Goal: Navigation & Orientation: Find specific page/section

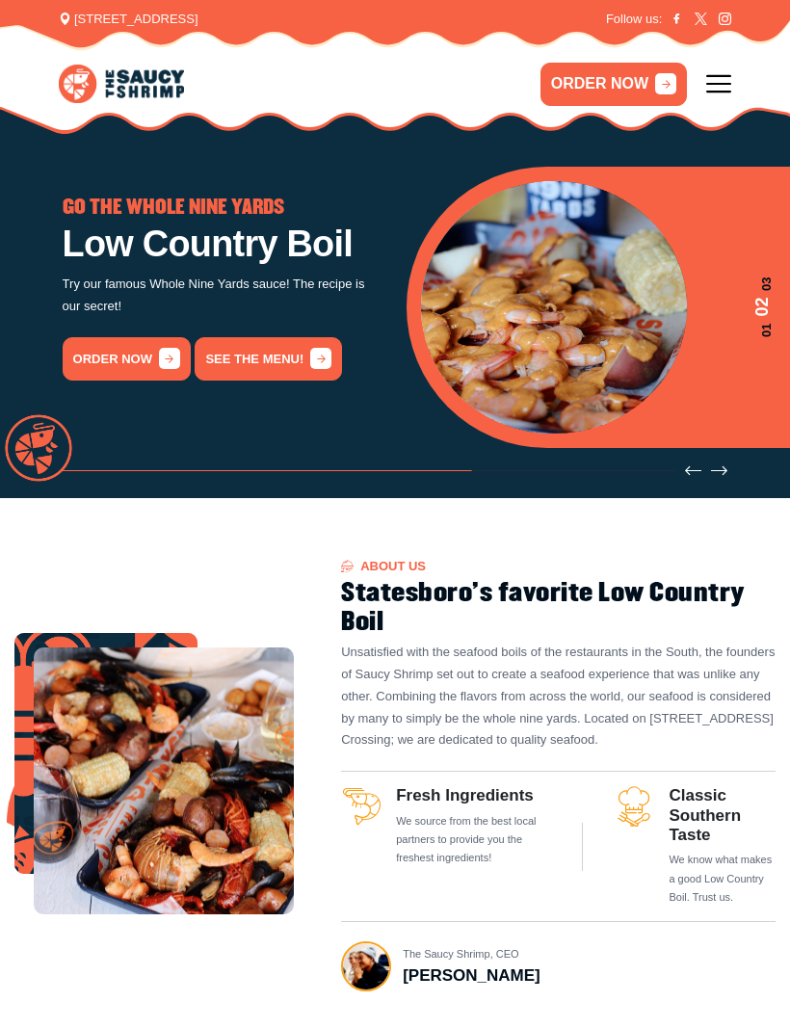
click at [270, 363] on link "See the menu!" at bounding box center [268, 358] width 147 height 43
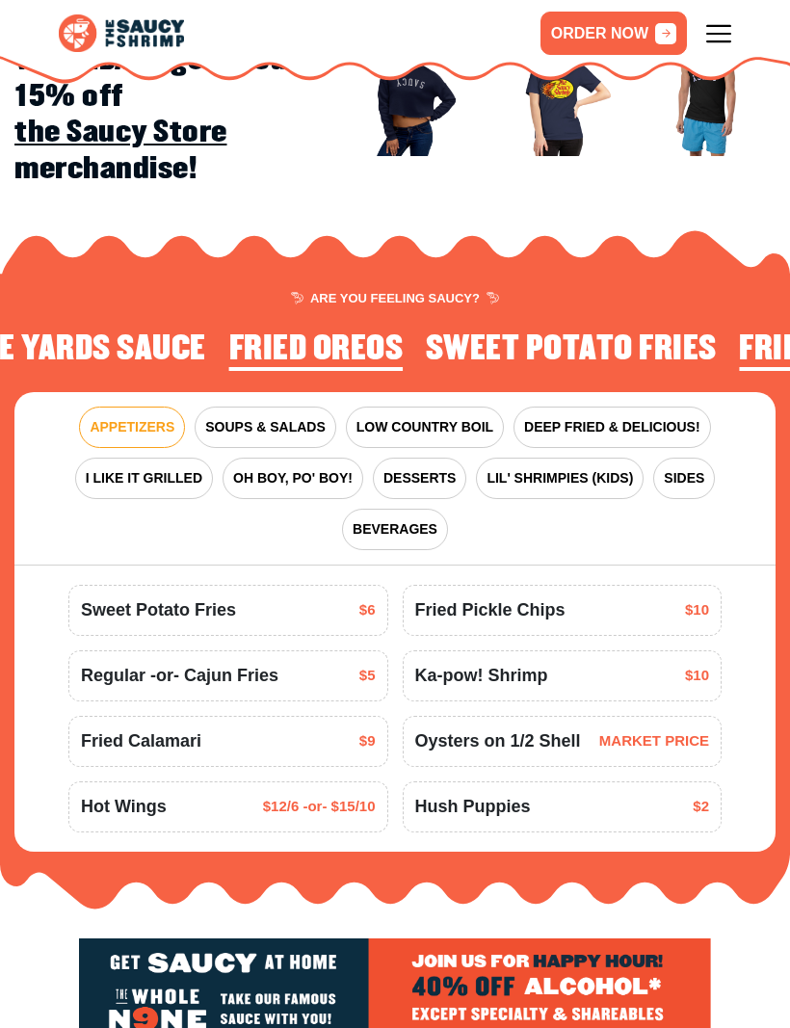
scroll to position [1564, 0]
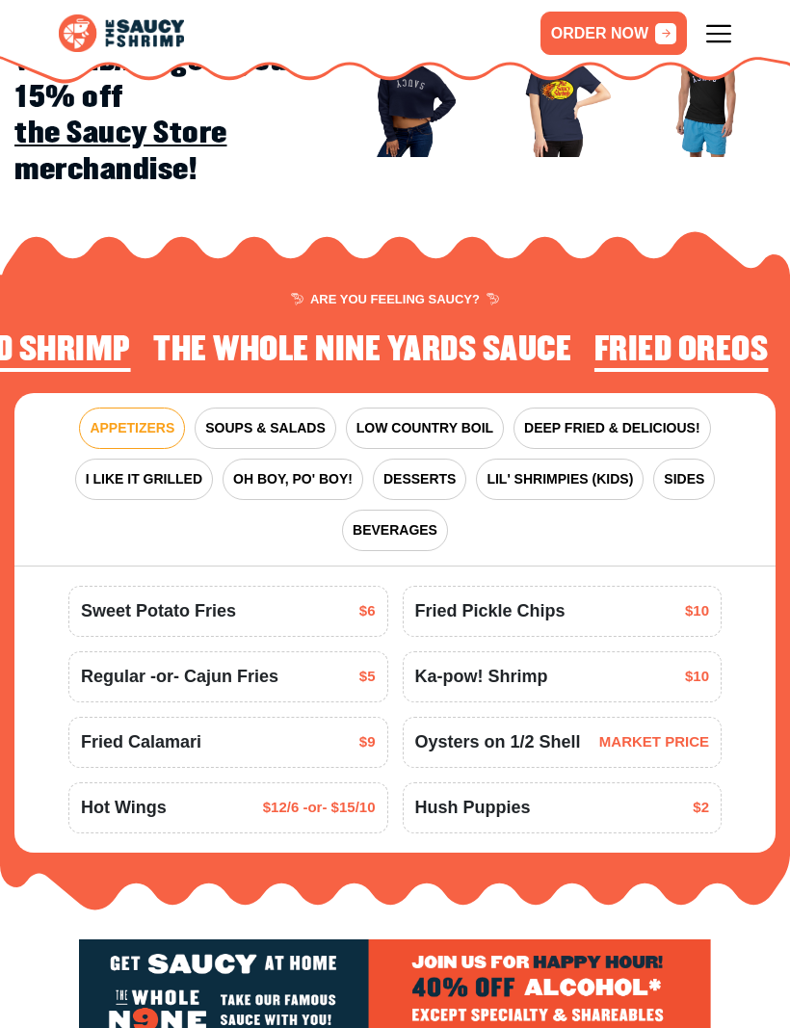
click at [598, 418] on span "DEEP FRIED & DELICIOUS!" at bounding box center [612, 428] width 176 height 20
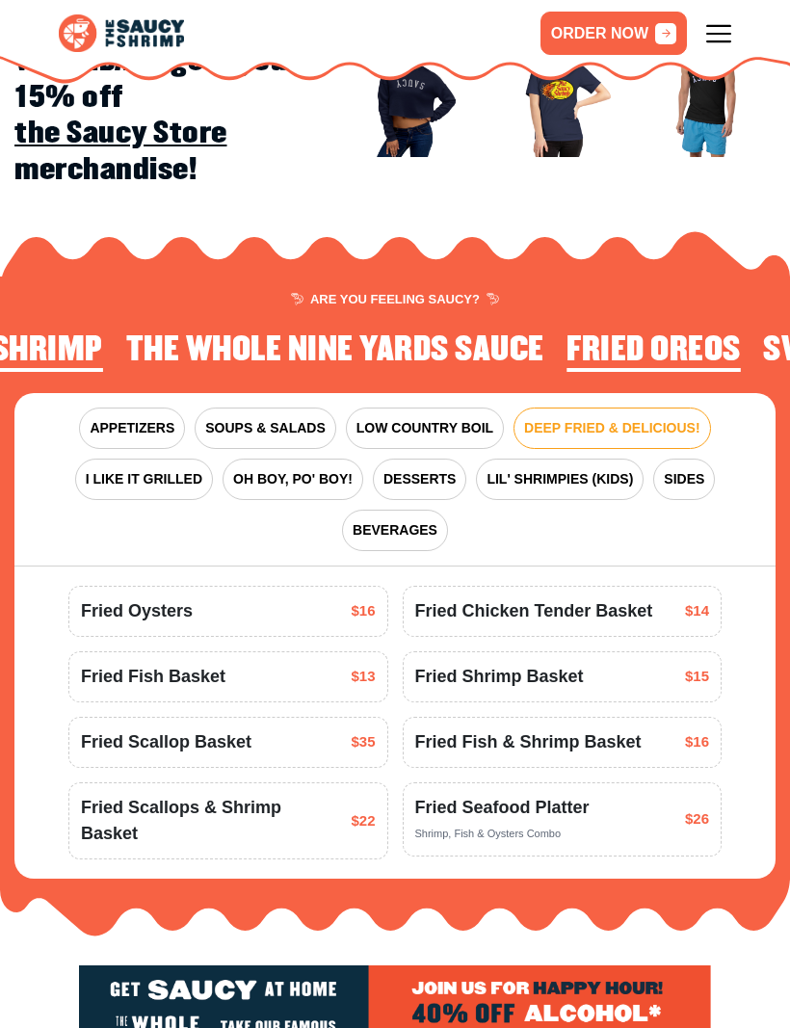
click at [566, 802] on div "Fried Seafood Platter Shrimp, Fish & Oysters Combo" at bounding box center [502, 819] width 174 height 49
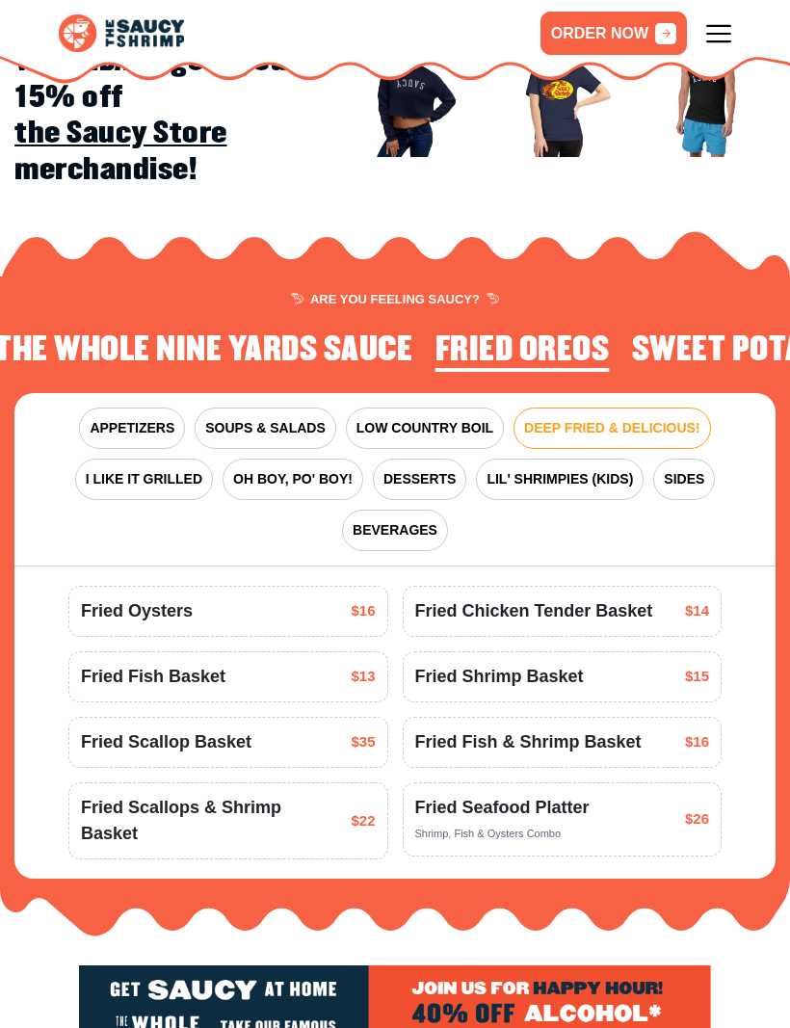
click at [530, 795] on div "Fried Seafood Platter Shrimp, Fish & Oysters Combo" at bounding box center [502, 819] width 174 height 49
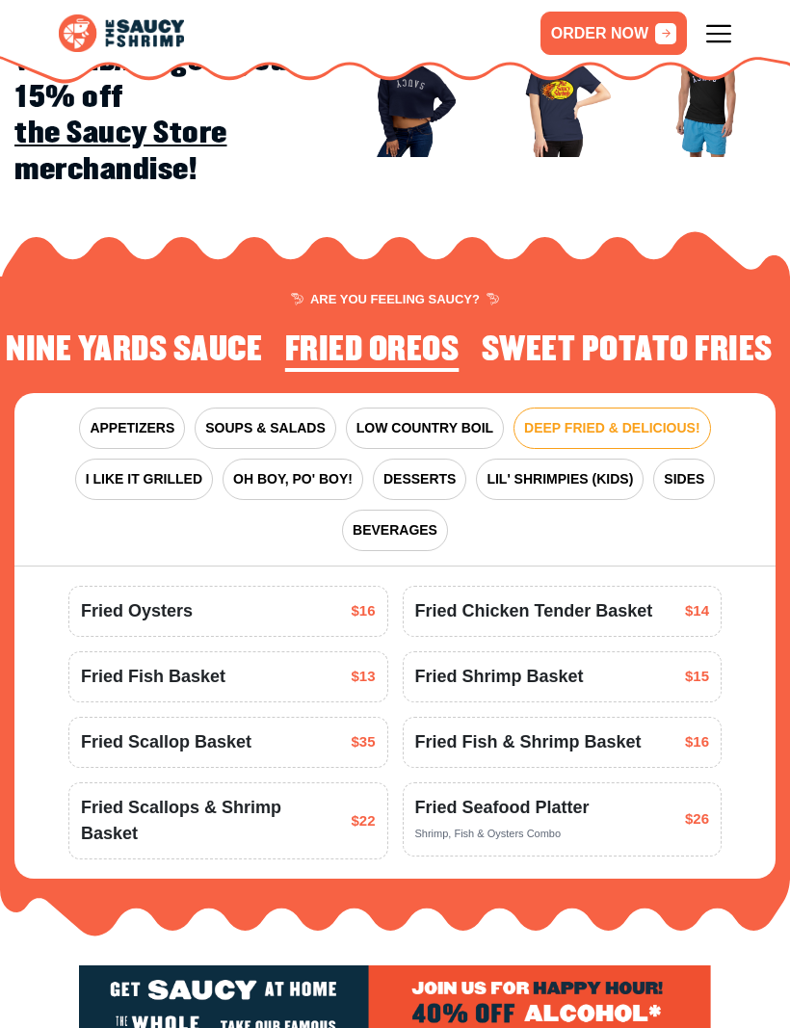
click at [702, 808] on span "$26" at bounding box center [697, 819] width 24 height 22
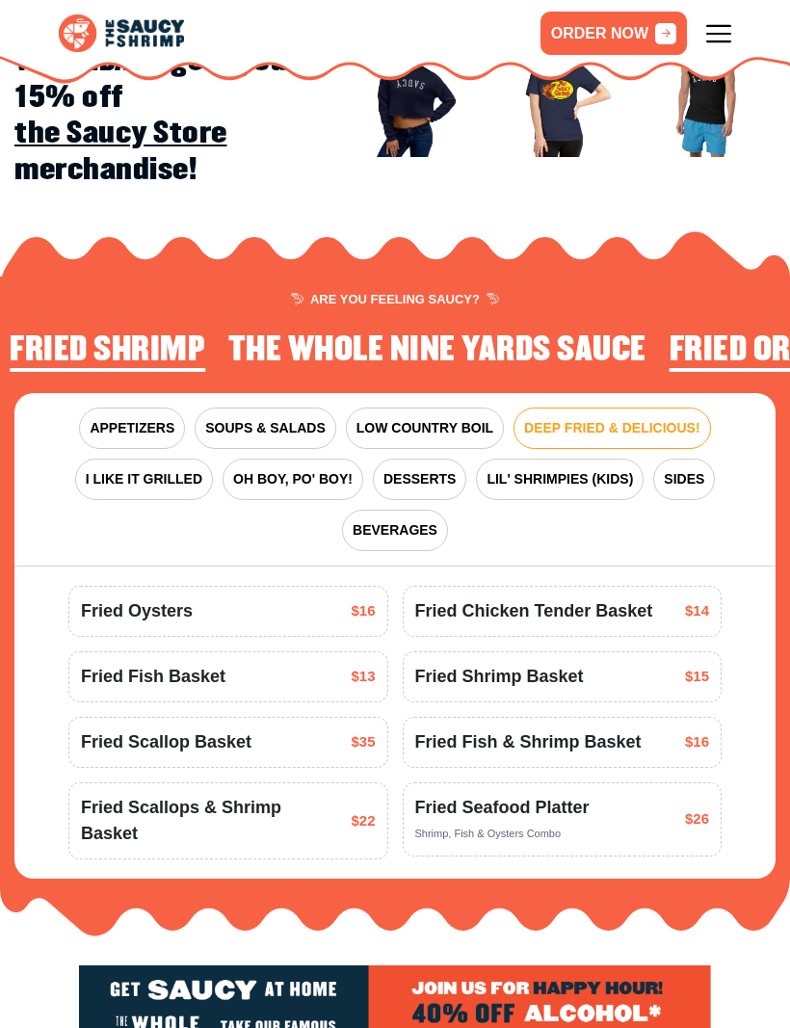
click at [286, 469] on span "OH BOY, PO' BOY!" at bounding box center [292, 479] width 119 height 20
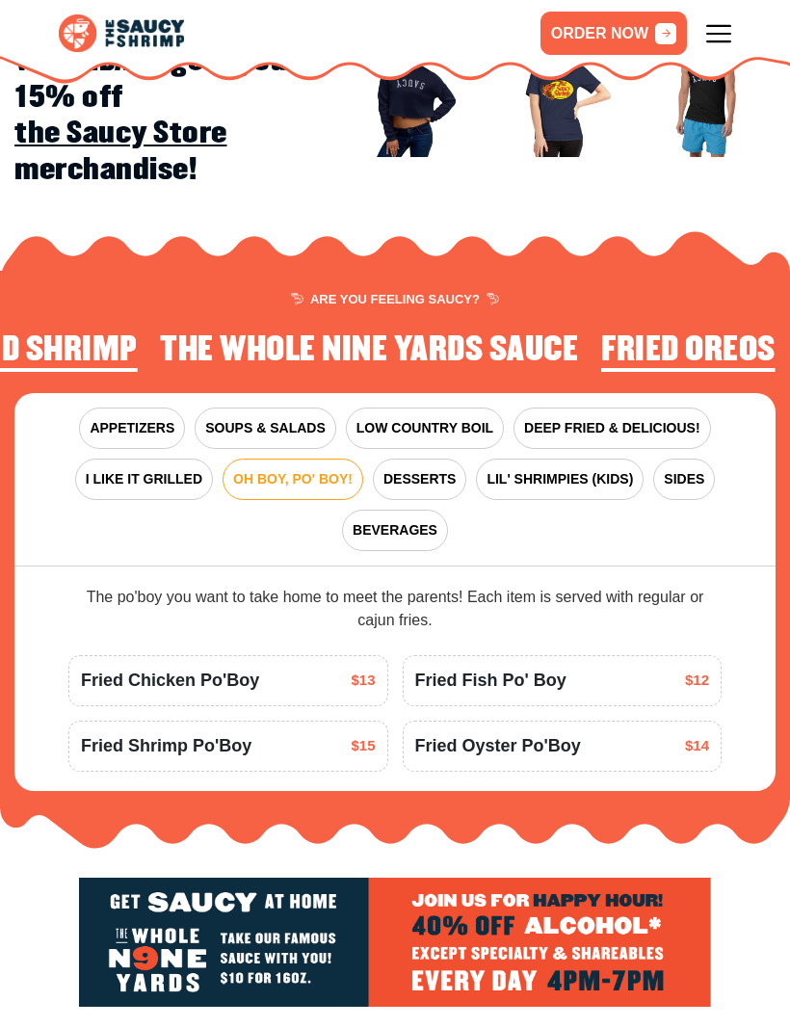
click at [633, 418] on span "DEEP FRIED & DELICIOUS!" at bounding box center [612, 428] width 176 height 20
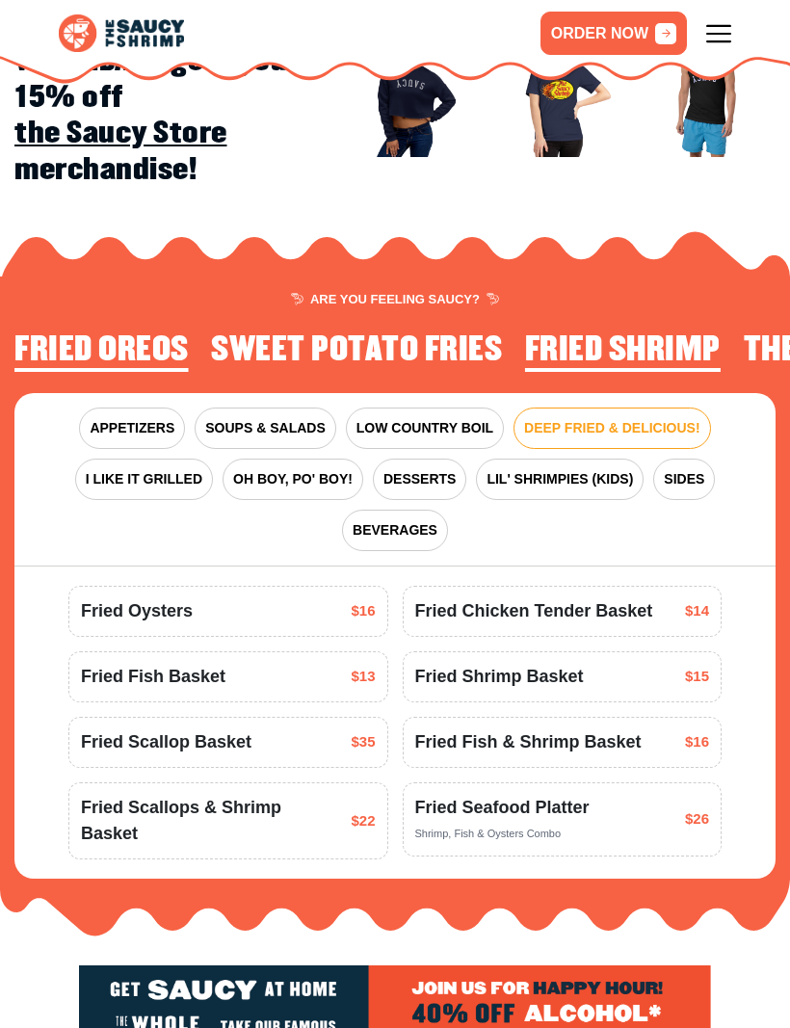
click at [404, 520] on span "BEVERAGES" at bounding box center [395, 530] width 85 height 20
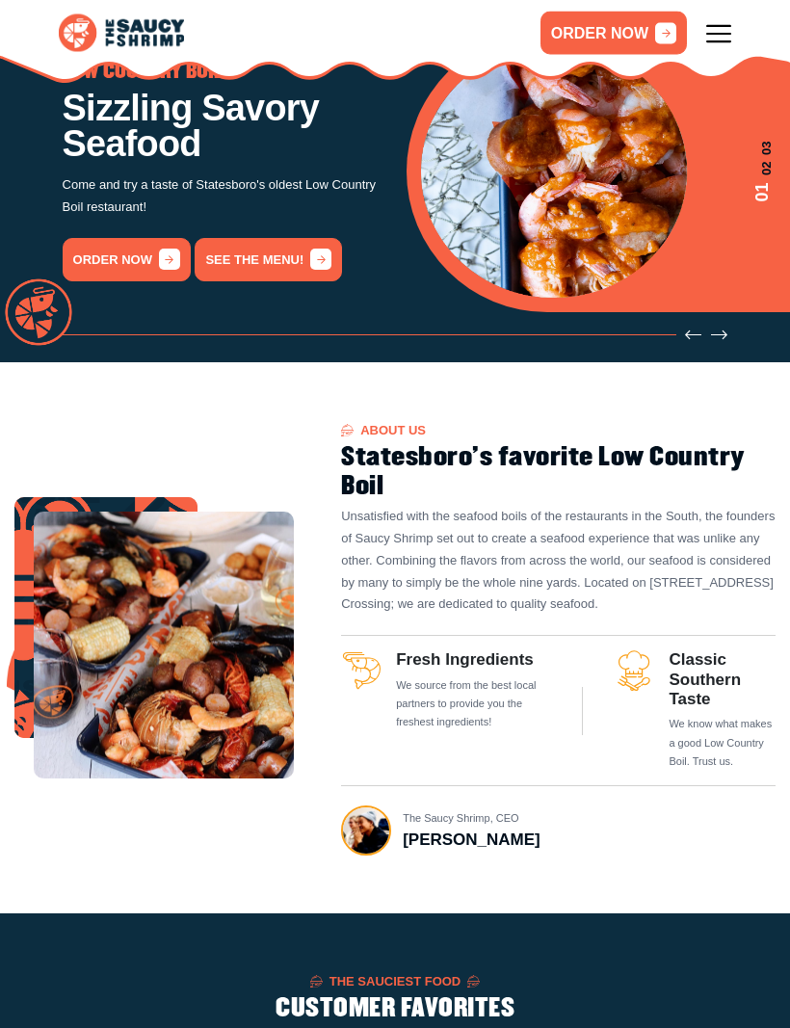
scroll to position [0, 0]
